Goal: Use online tool/utility: Utilize a website feature to perform a specific function

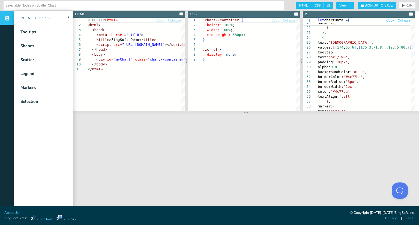
click at [402, 21] on span "Collapse" at bounding box center [404, 20] width 13 height 3
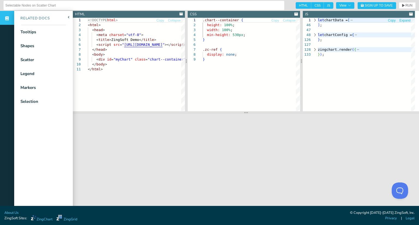
click at [402, 21] on span "Expand" at bounding box center [405, 20] width 11 height 3
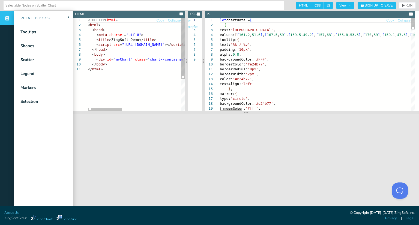
drag, startPoint x: 302, startPoint y: 61, endPoint x: 107, endPoint y: 89, distance: 196.9
click at [107, 89] on section "HTML Copy Collapse 1 2 3 4 5 6 7 8 9 10 11 <!DOCTYPE html > < html > < head > <…" at bounding box center [246, 61] width 346 height 100
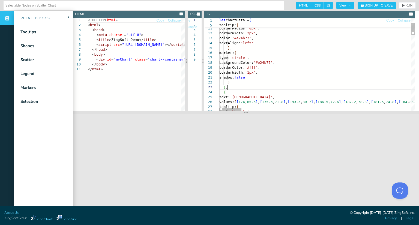
scroll to position [0, 893]
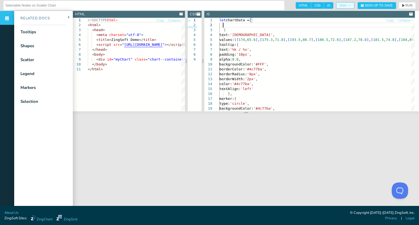
click at [339, 7] on span "View" at bounding box center [345, 5] width 12 height 3
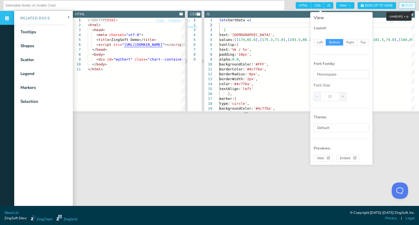
click at [406, 6] on span "RUN" at bounding box center [409, 5] width 7 height 3
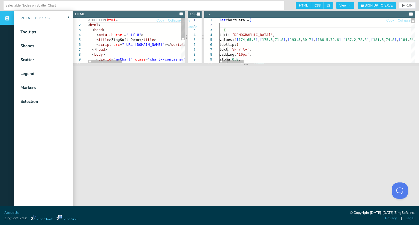
drag, startPoint x: 248, startPoint y: 113, endPoint x: 250, endPoint y: 63, distance: 49.7
click at [250, 63] on section at bounding box center [246, 64] width 346 height 3
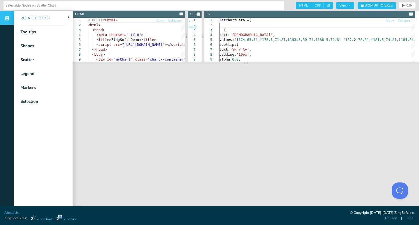
scroll to position [5, 0]
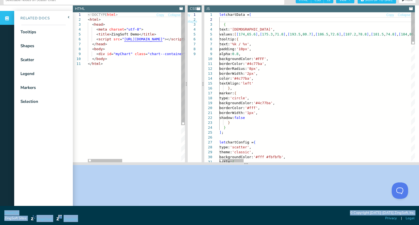
drag, startPoint x: 244, startPoint y: 58, endPoint x: 258, endPoint y: 234, distance: 176.6
click at [258, 225] on html "Reminder: Complete your profile to help us better serve you! [Warning: Not Fork…" at bounding box center [209, 112] width 419 height 225
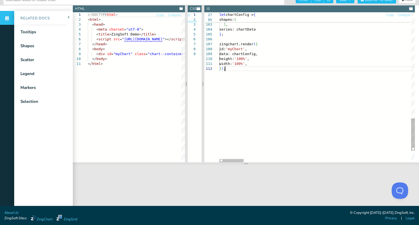
scroll to position [0, 4]
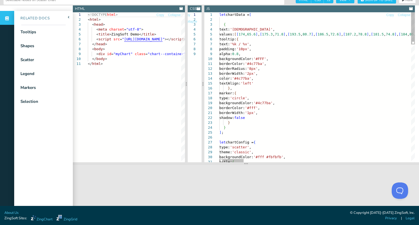
type textarea "let chartData = [ { text: '[DEMOGRAPHIC_DATA]', values: [[174, 65.6], [175.3, 7…"
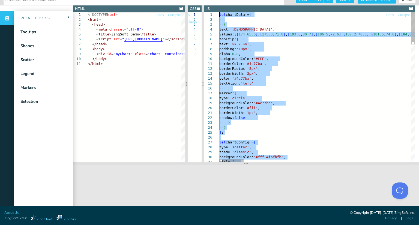
scroll to position [0, 0]
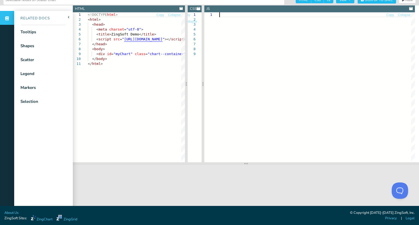
click at [302, 53] on div at bounding box center [317, 87] width 196 height 150
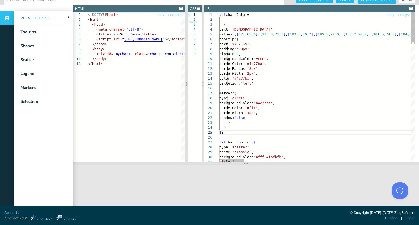
type textarea "lor ipsumDolo = [ { sita: 'Cons', adipis: [[659, 95.8], [313.9, 12.3], [726.7, …"
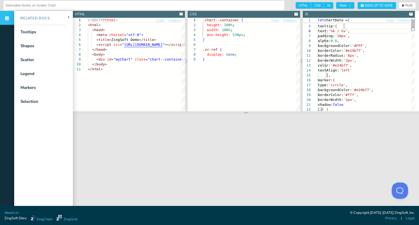
type textarea "let chartData = [ { text: 'Female', values: [[161.2, 51.6], [167.5, 59], [159.5…"
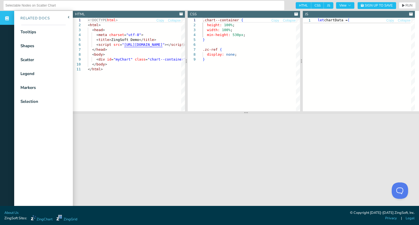
scroll to position [0, 0]
type textarea "let chartData = [ { text: 'Female', values: [[161.2, 51.6], [167.5, 59], [159.5…"
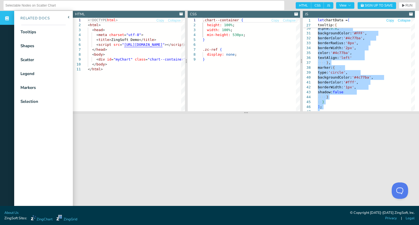
click at [389, 21] on span "Copy" at bounding box center [390, 20] width 8 height 3
type textarea "let chartData = [ { text: 'Female', values: [[161.2, 51.6], [167.5, 59], [159.5…"
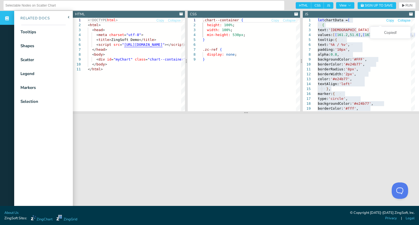
click at [391, 20] on span "Copy" at bounding box center [390, 20] width 8 height 3
